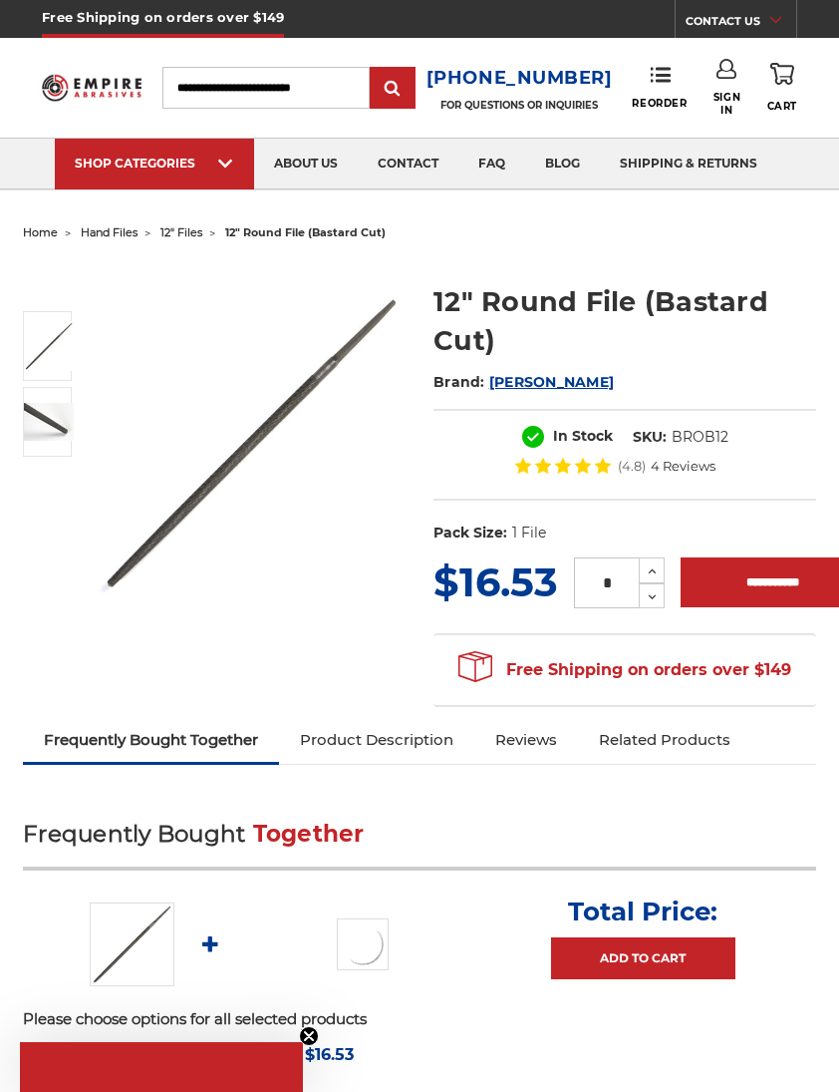
scroll to position [0, 22]
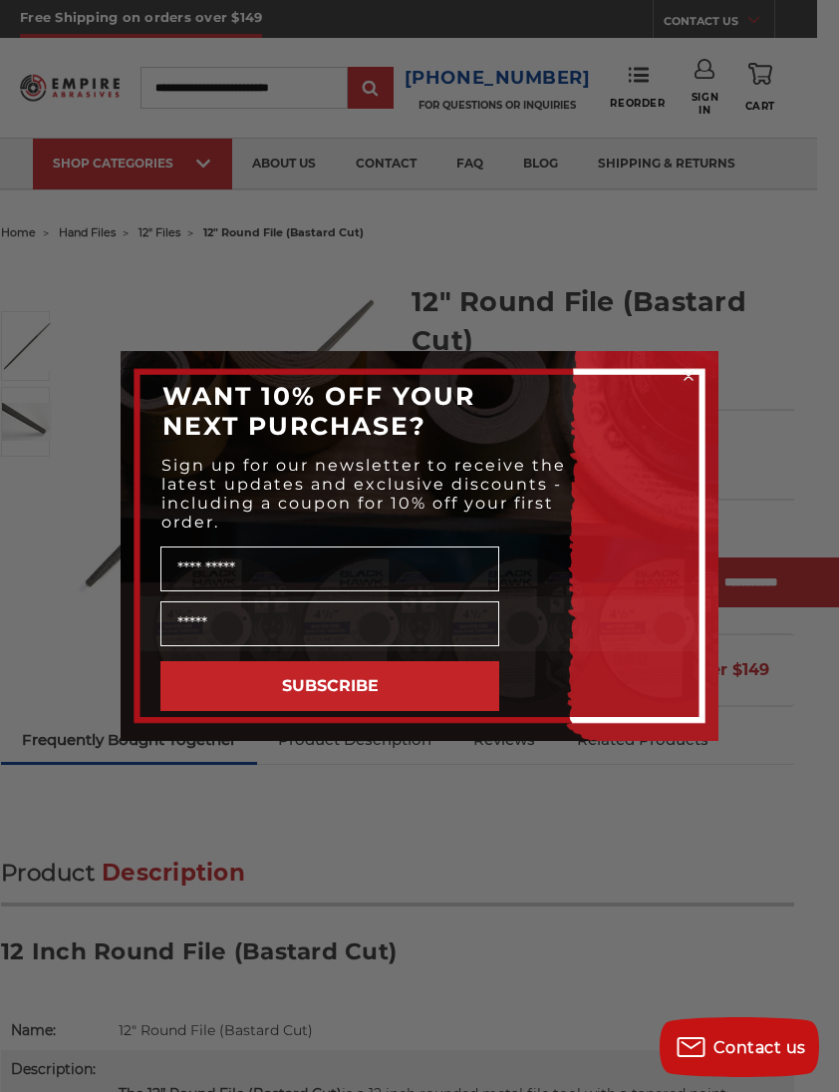
scroll to position [0, 22]
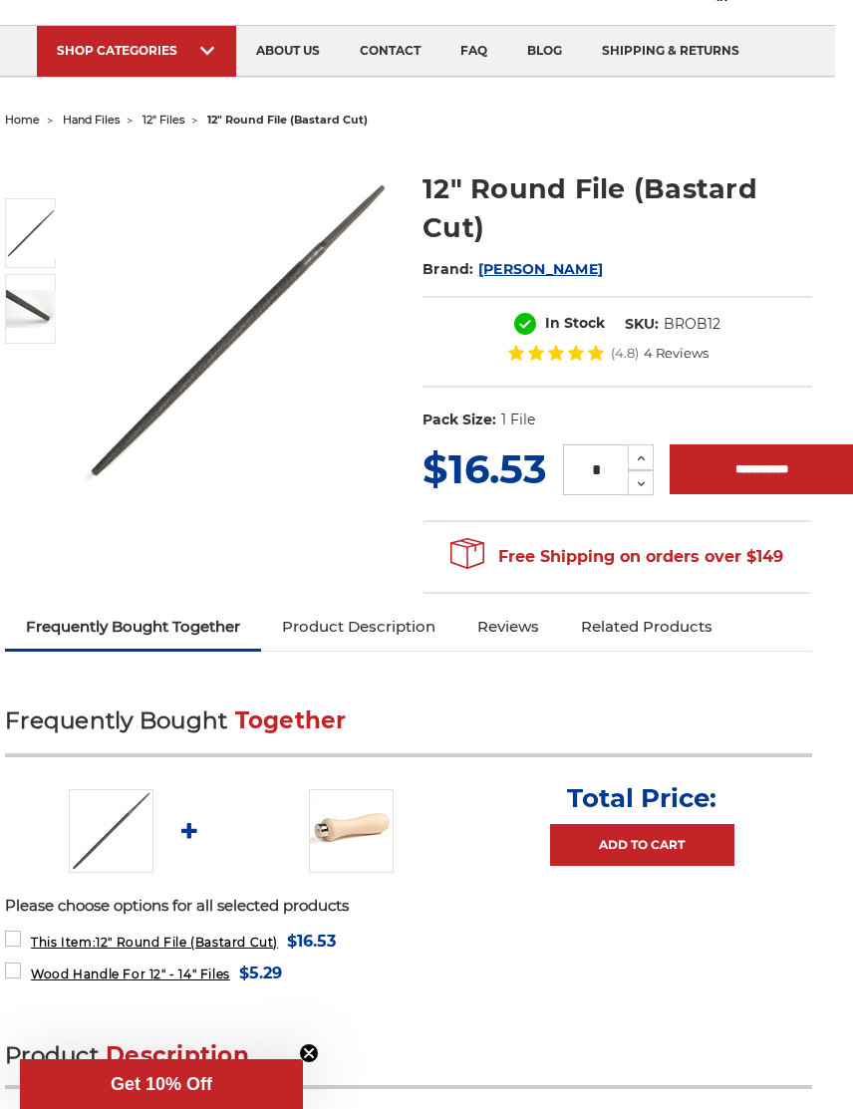
scroll to position [112, 18]
